Goal: Task Accomplishment & Management: Manage account settings

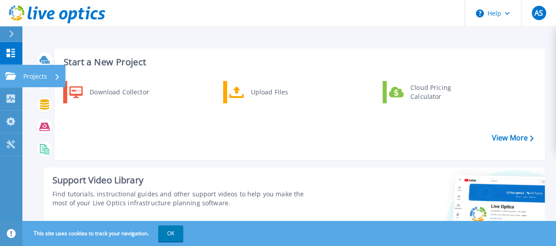
click at [5, 81] on link "Projects Projects" at bounding box center [11, 76] width 22 height 23
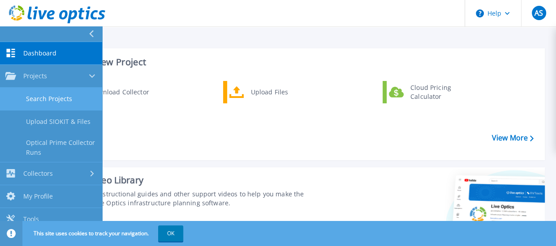
click at [37, 98] on link "Search Projects" at bounding box center [51, 99] width 102 height 23
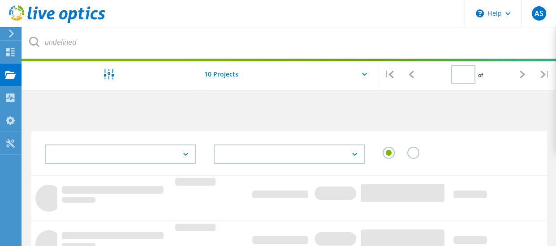
type input "1"
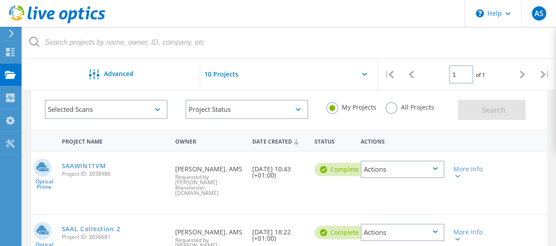
scroll to position [90, 0]
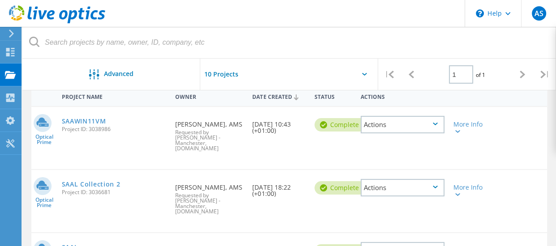
click at [430, 187] on div "Actions" at bounding box center [402, 187] width 84 height 17
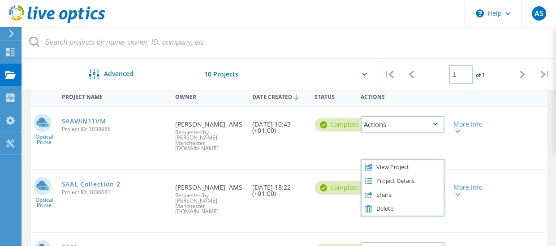
click at [306, 206] on div "Optical Prime SAAL Collection 2 Project ID: 3036681 Requested By Adam Sheen, AM…" at bounding box center [288, 201] width 515 height 62
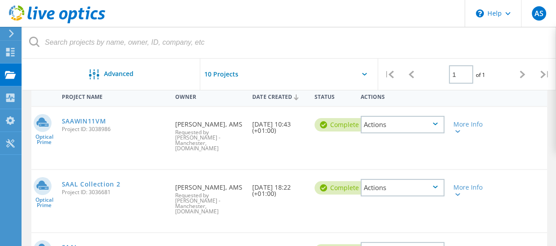
scroll to position [179, 0]
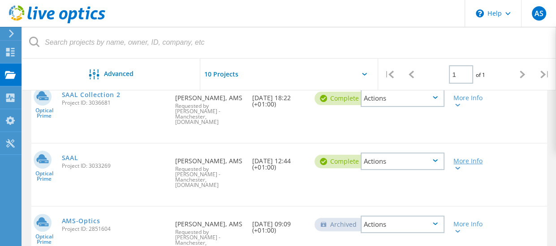
click at [471, 158] on div "More Info" at bounding box center [469, 164] width 32 height 13
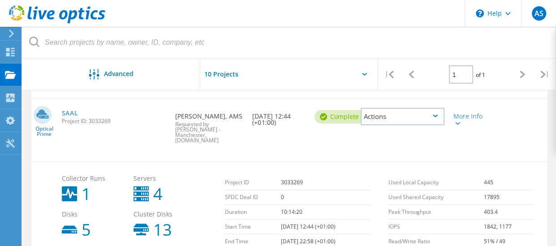
scroll to position [134, 0]
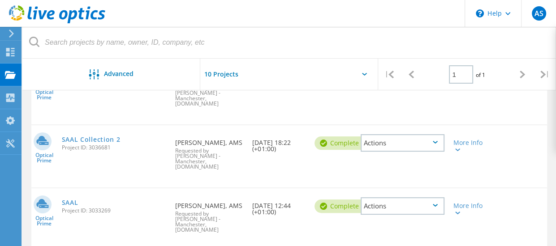
click at [436, 204] on icon at bounding box center [434, 205] width 5 height 3
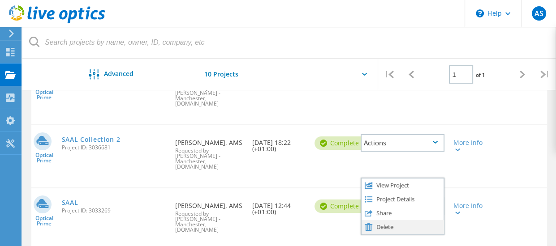
click at [394, 220] on div "Delete" at bounding box center [402, 227] width 82 height 14
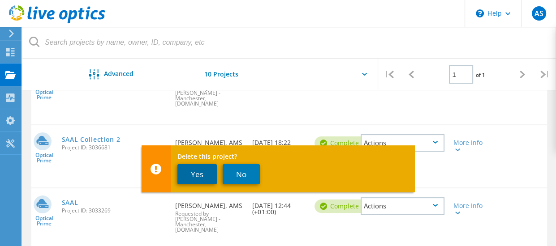
click at [201, 178] on button "Yes" at bounding box center [196, 174] width 39 height 20
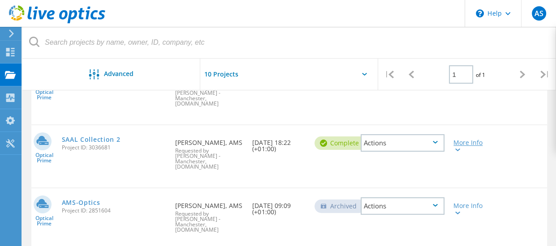
click at [459, 149] on icon at bounding box center [457, 150] width 5 height 3
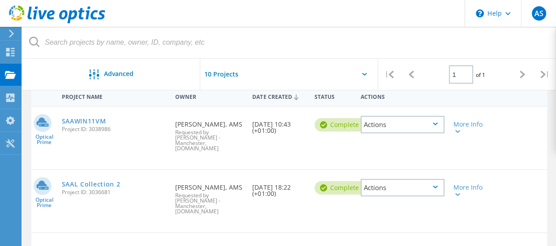
scroll to position [45, 0]
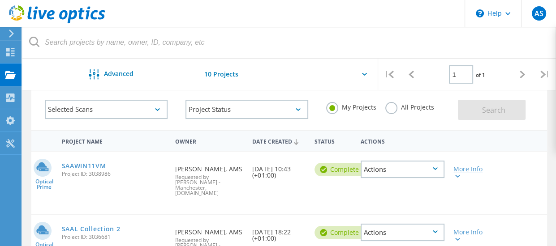
click at [457, 175] on icon at bounding box center [457, 176] width 5 height 3
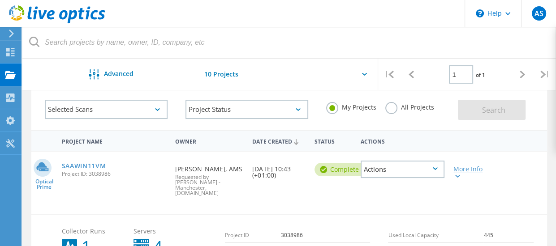
click at [458, 178] on lo-svg-helper at bounding box center [456, 176] width 7 height 8
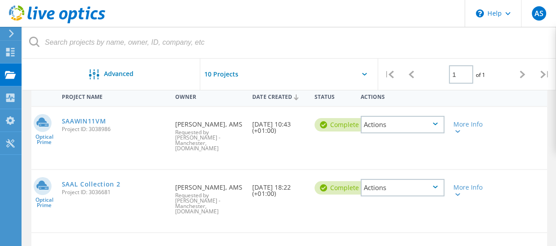
scroll to position [134, 0]
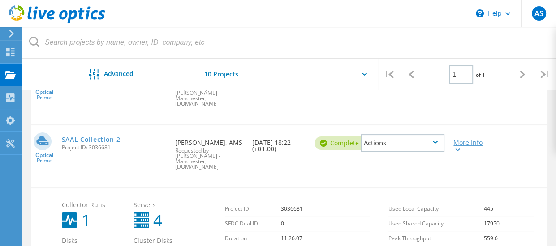
click at [457, 147] on div at bounding box center [456, 149] width 7 height 5
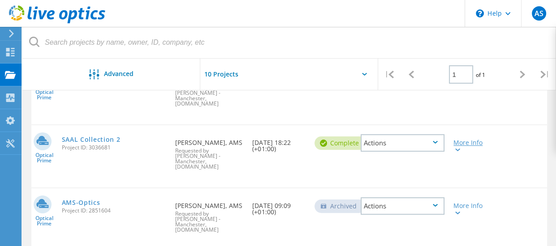
click at [457, 149] on icon at bounding box center [457, 150] width 5 height 3
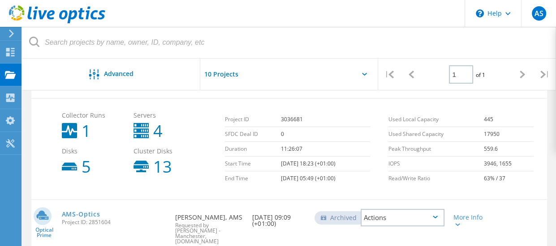
scroll to position [90, 0]
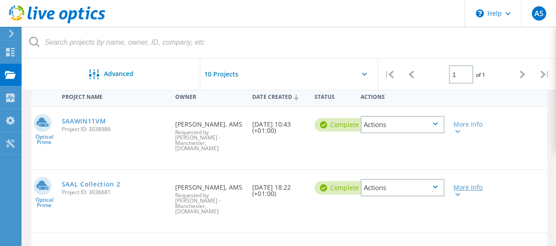
click at [458, 190] on lo-svg-helper at bounding box center [456, 194] width 7 height 8
